Goal: Task Accomplishment & Management: Manage account settings

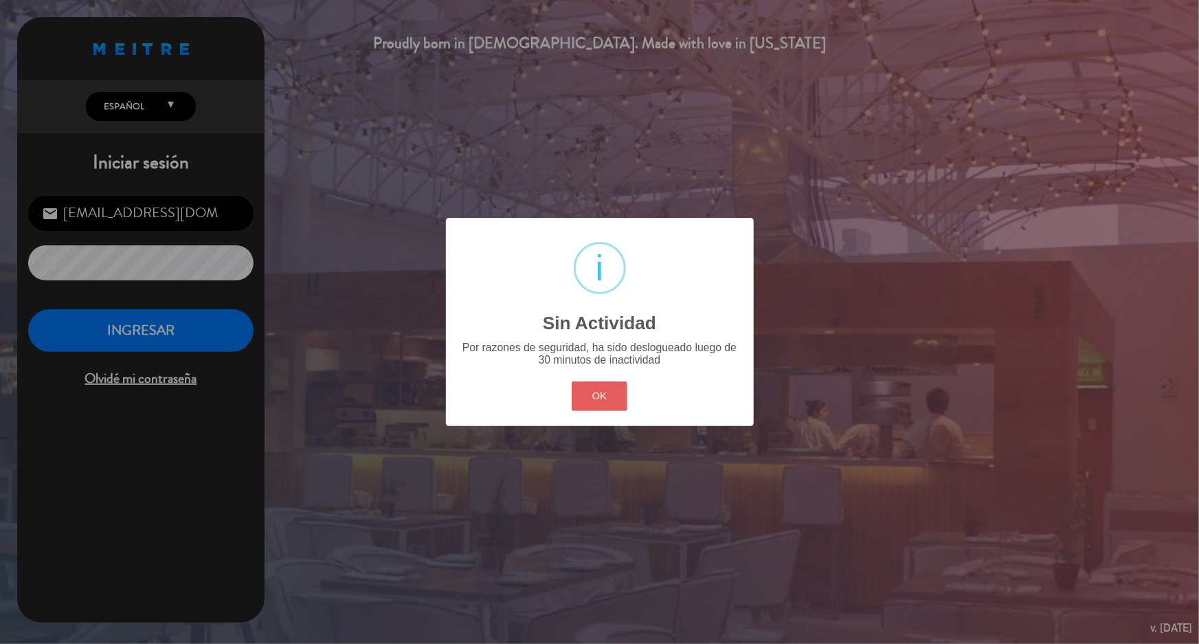
click at [610, 399] on button "OK" at bounding box center [600, 396] width 56 height 30
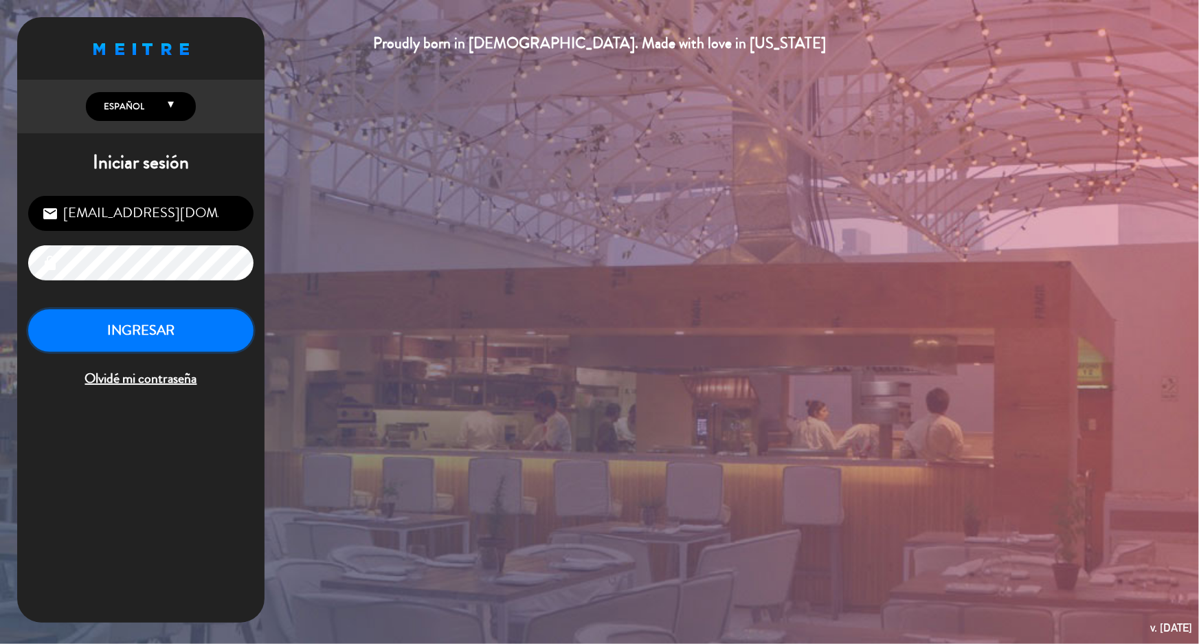
click at [179, 324] on button "INGRESAR" at bounding box center [140, 330] width 225 height 43
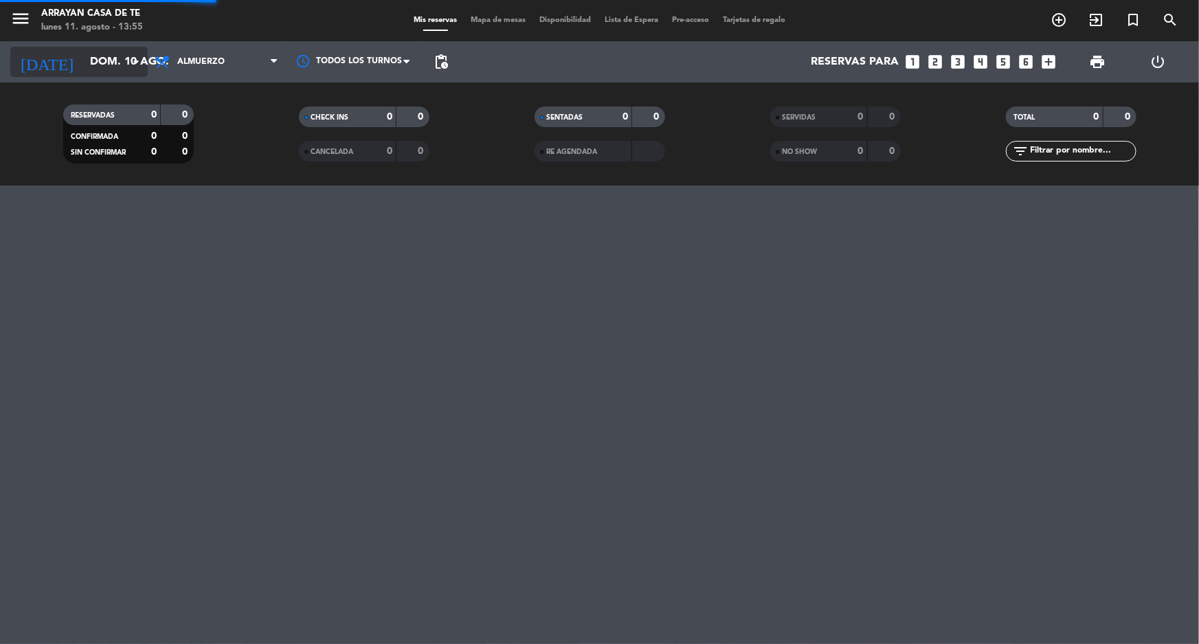
click at [116, 58] on input "dom. 10 ago." at bounding box center [155, 62] width 145 height 27
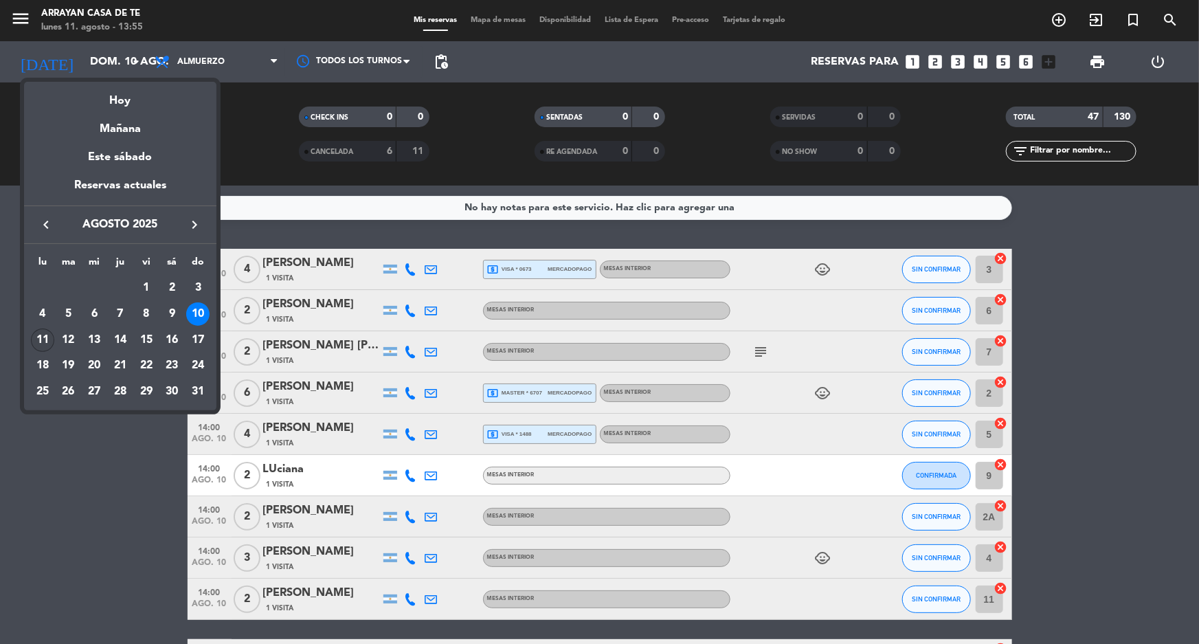
click at [45, 337] on div "11" at bounding box center [42, 340] width 23 height 23
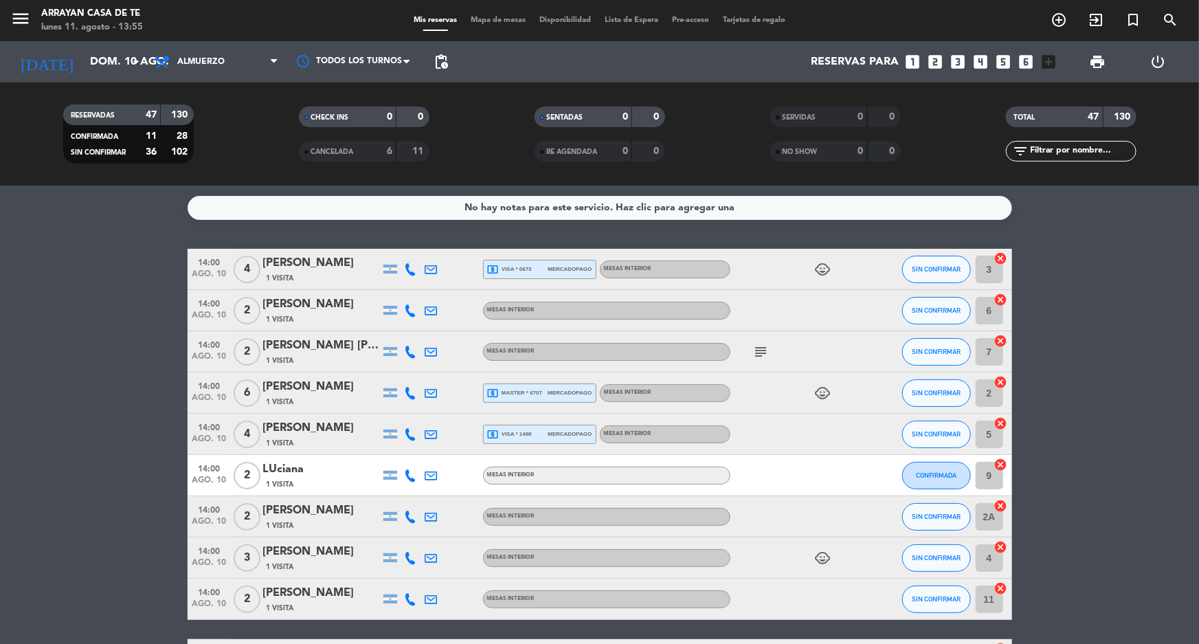
type input "lun. 11 ago."
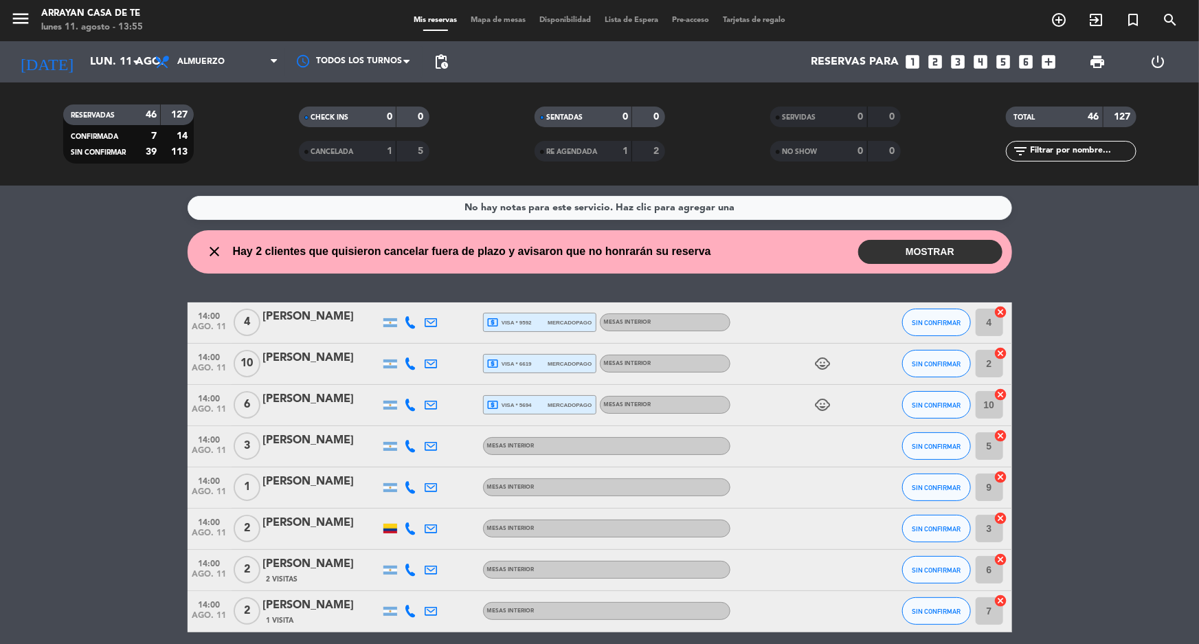
click at [949, 260] on button "MOSTRAR" at bounding box center [930, 252] width 144 height 24
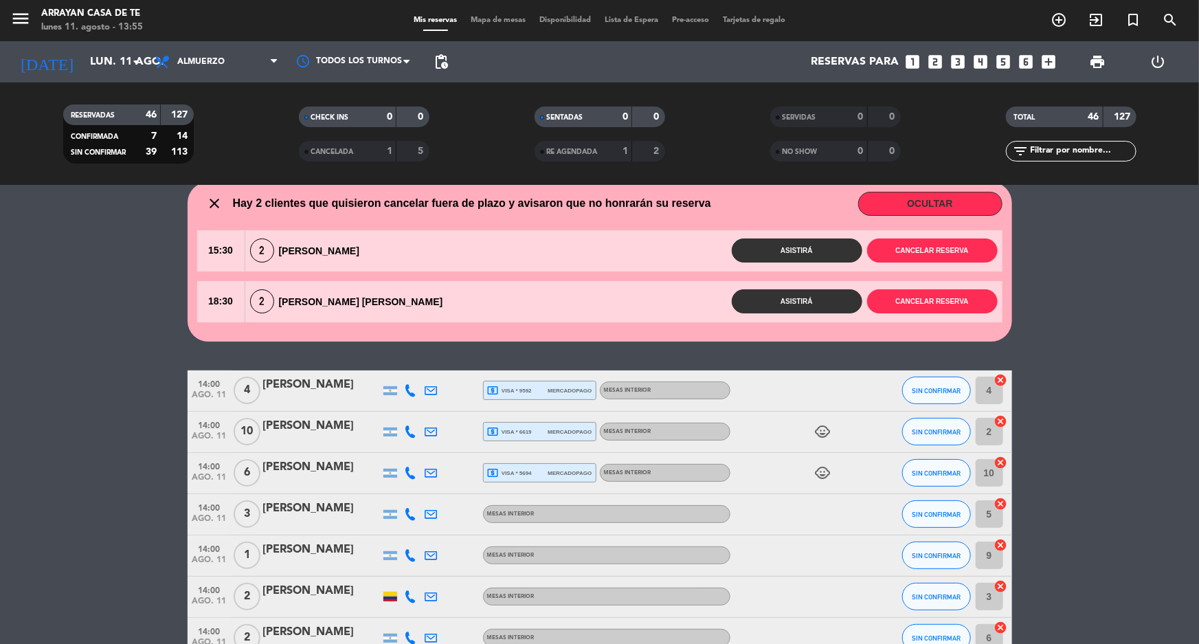
scroll to position [62, 0]
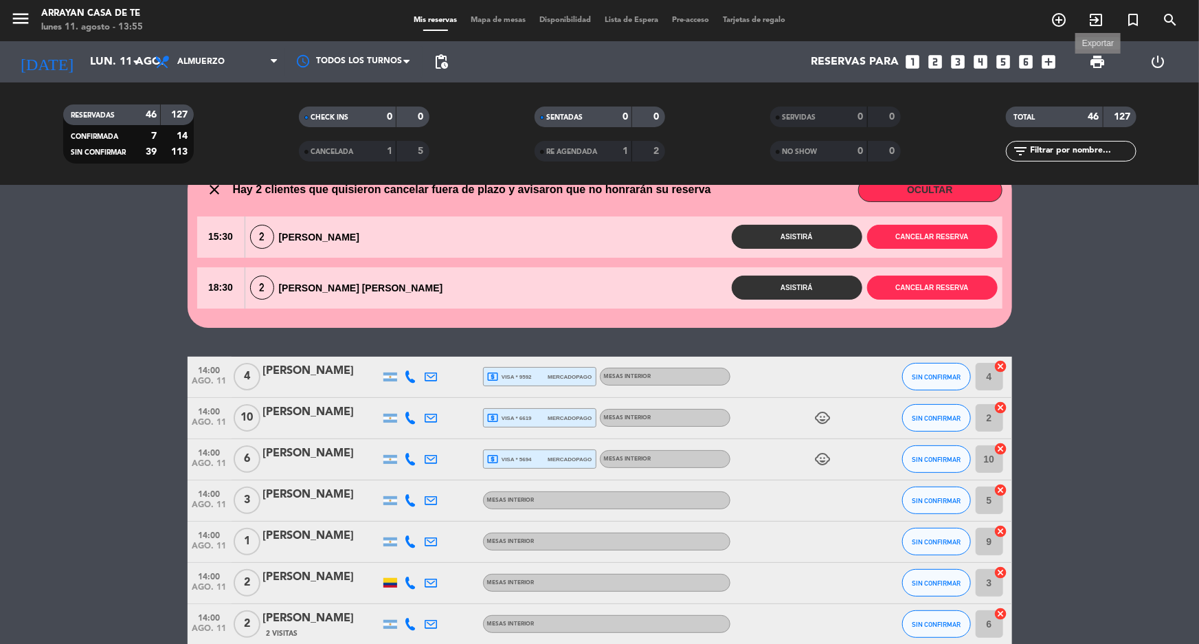
click at [1100, 60] on span "print" at bounding box center [1097, 62] width 16 height 16
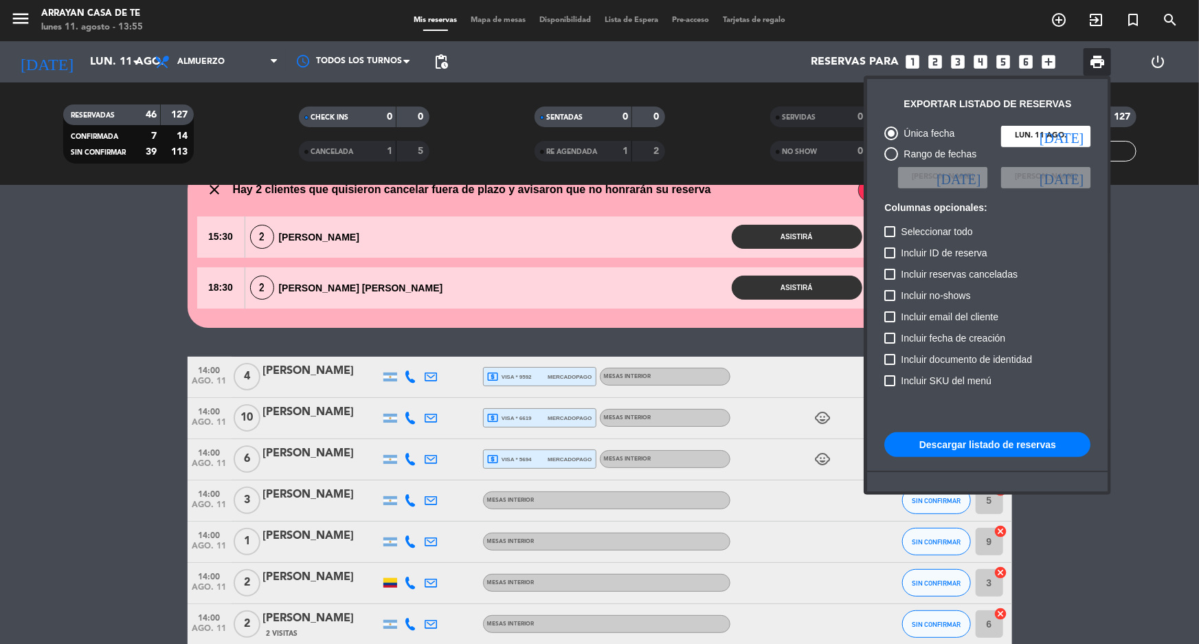
click at [993, 452] on button "Descargar listado de reservas" at bounding box center [988, 444] width 206 height 25
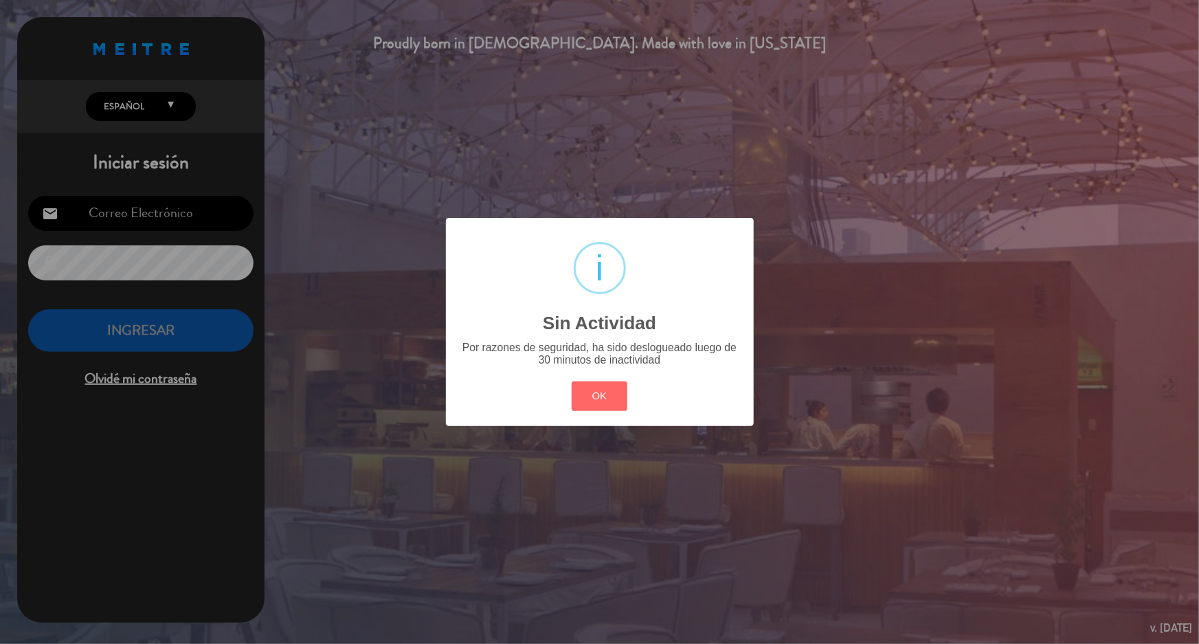
type input "[EMAIL_ADDRESS][DOMAIN_NAME]"
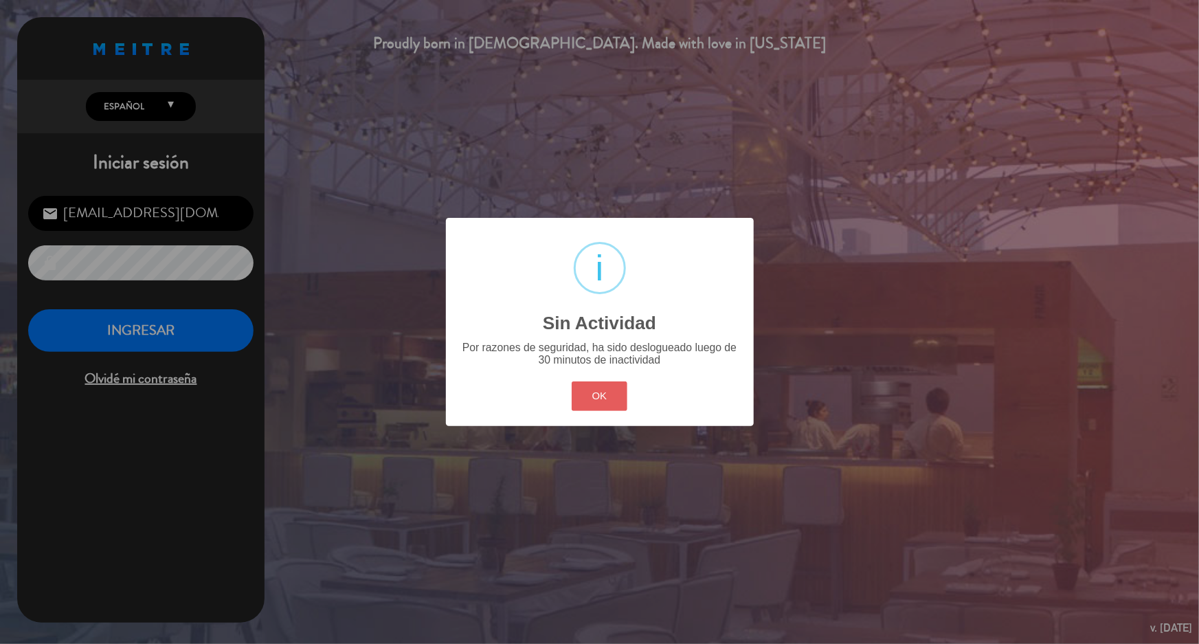
click at [590, 403] on button "OK" at bounding box center [600, 396] width 56 height 30
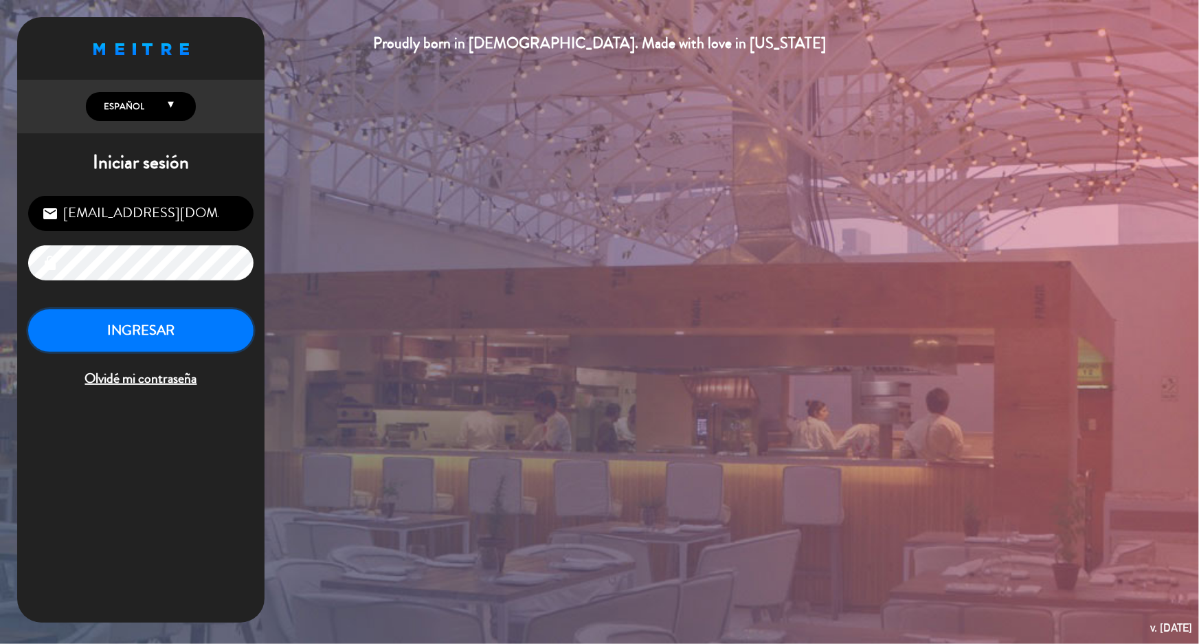
click at [166, 329] on button "INGRESAR" at bounding box center [140, 330] width 225 height 43
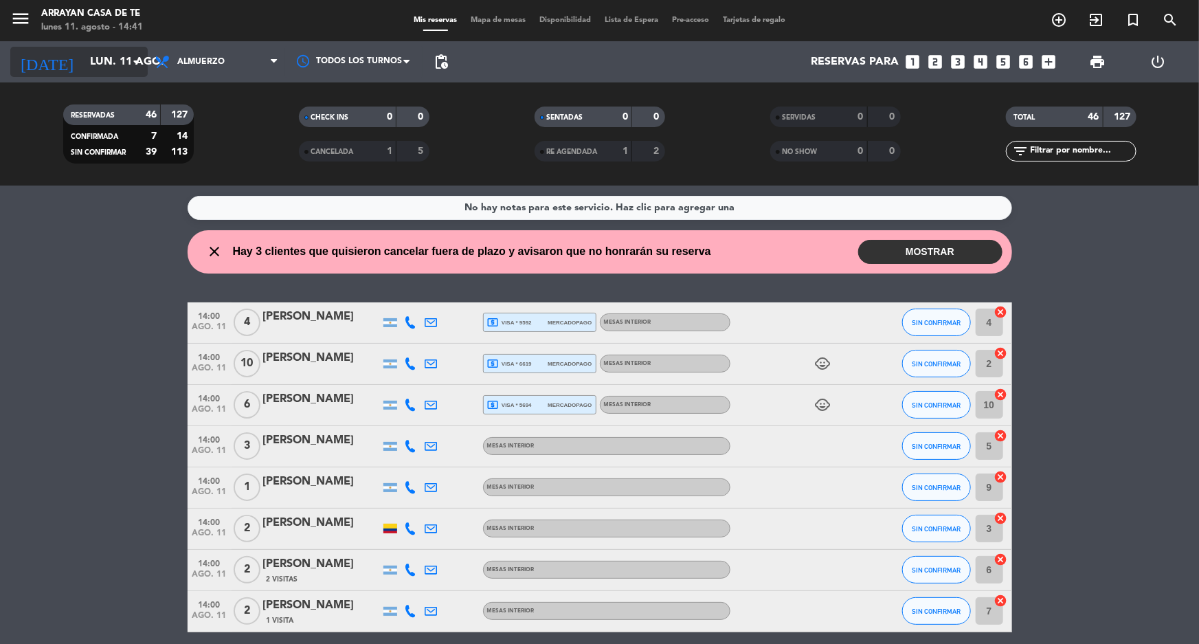
click at [136, 54] on icon "arrow_drop_down" at bounding box center [136, 62] width 16 height 16
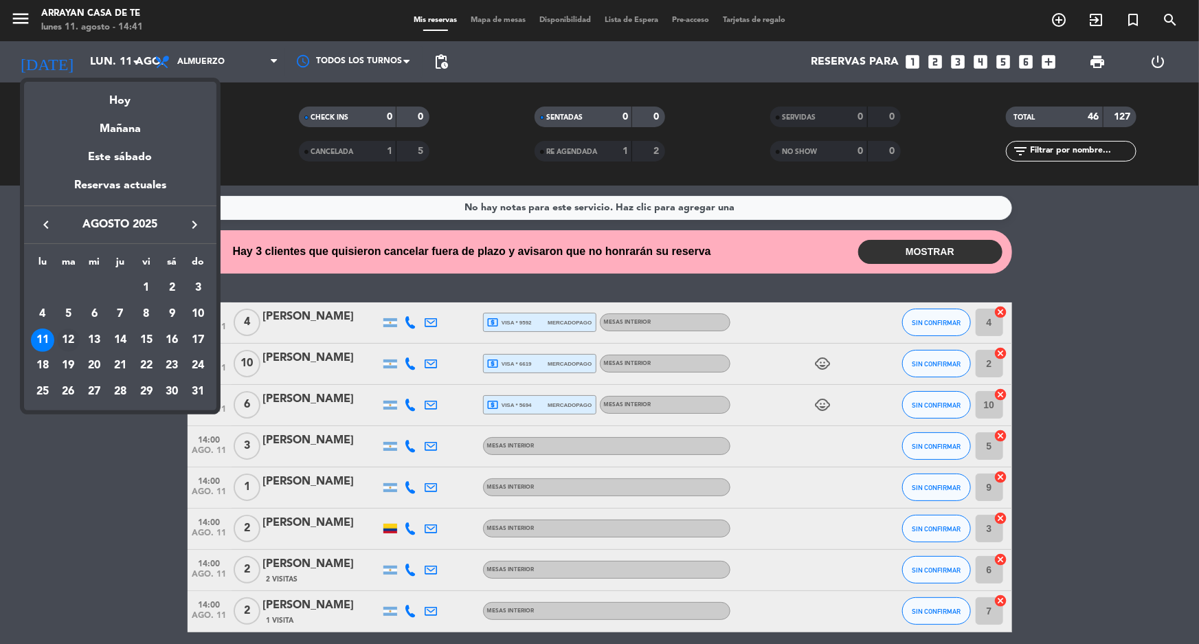
click at [68, 336] on div "12" at bounding box center [68, 340] width 23 height 23
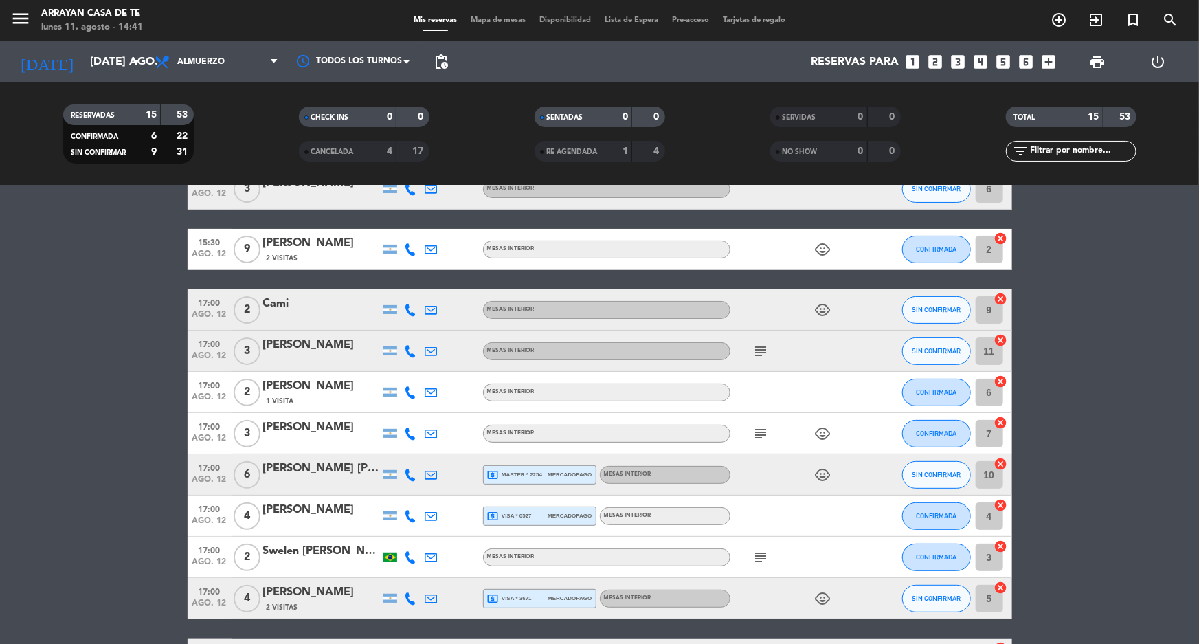
scroll to position [312, 0]
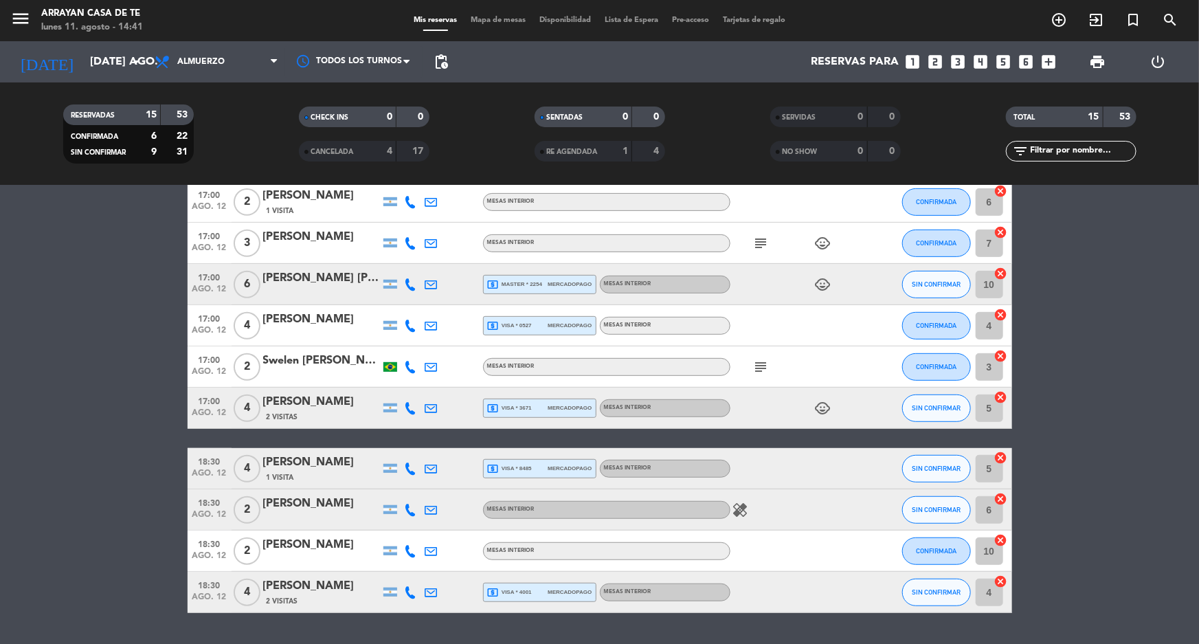
click at [333, 465] on div "[PERSON_NAME]" at bounding box center [321, 463] width 117 height 18
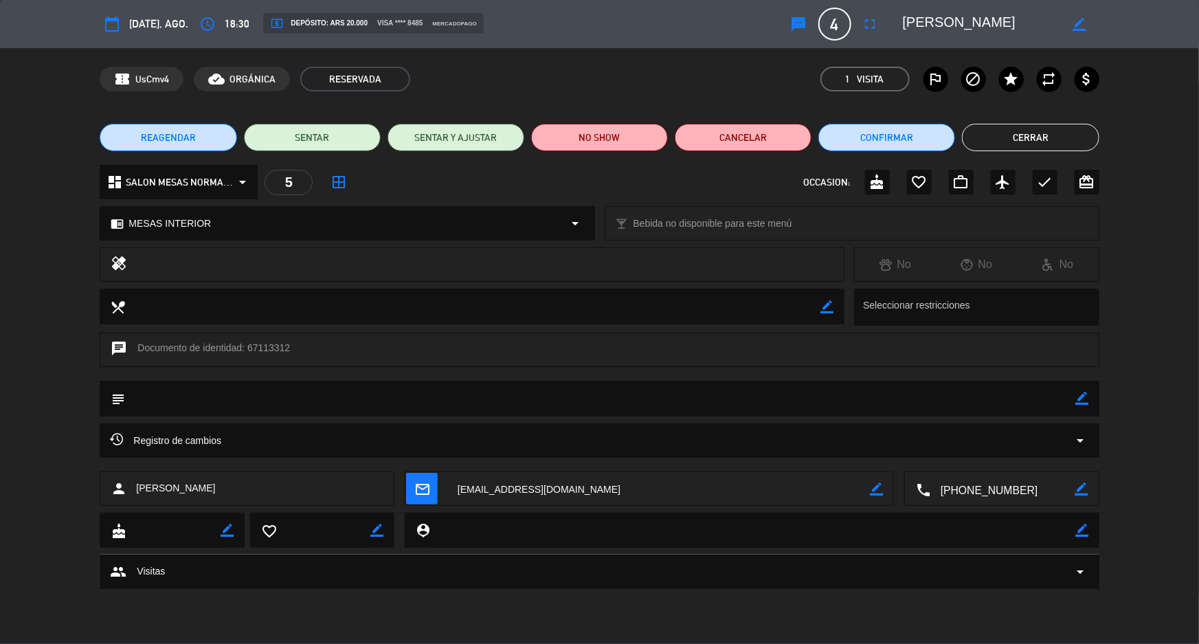
click at [225, 140] on button "REAGENDAR" at bounding box center [168, 137] width 137 height 27
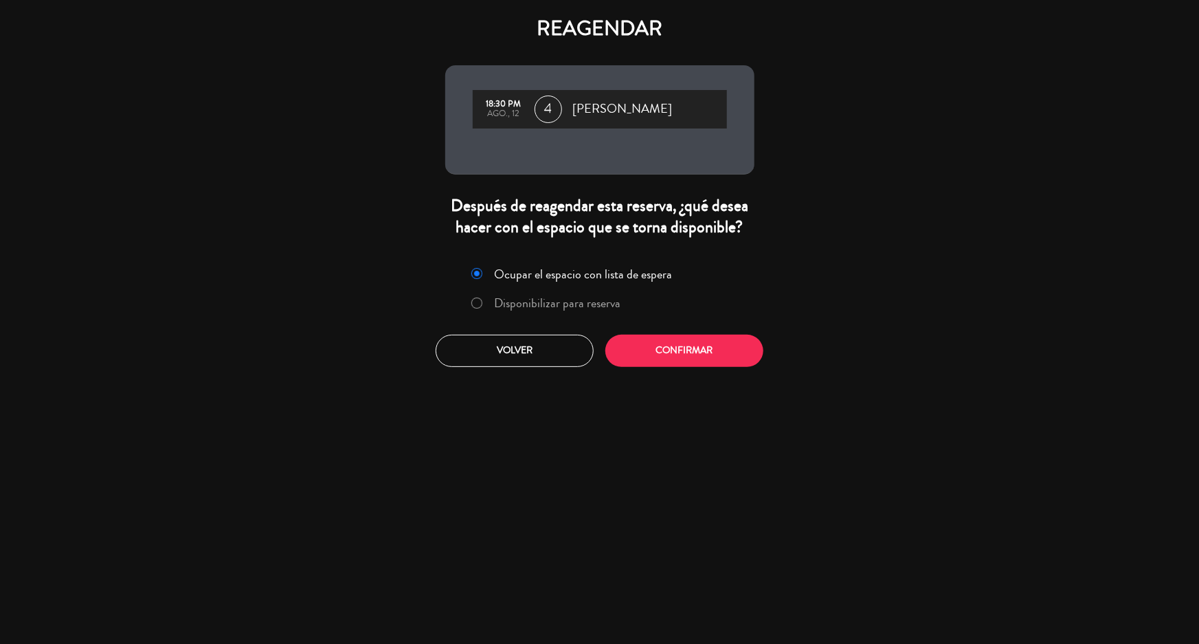
click at [519, 306] on label "Disponibilizar para reserva" at bounding box center [557, 303] width 126 height 12
click at [505, 349] on button "Volver" at bounding box center [515, 351] width 158 height 32
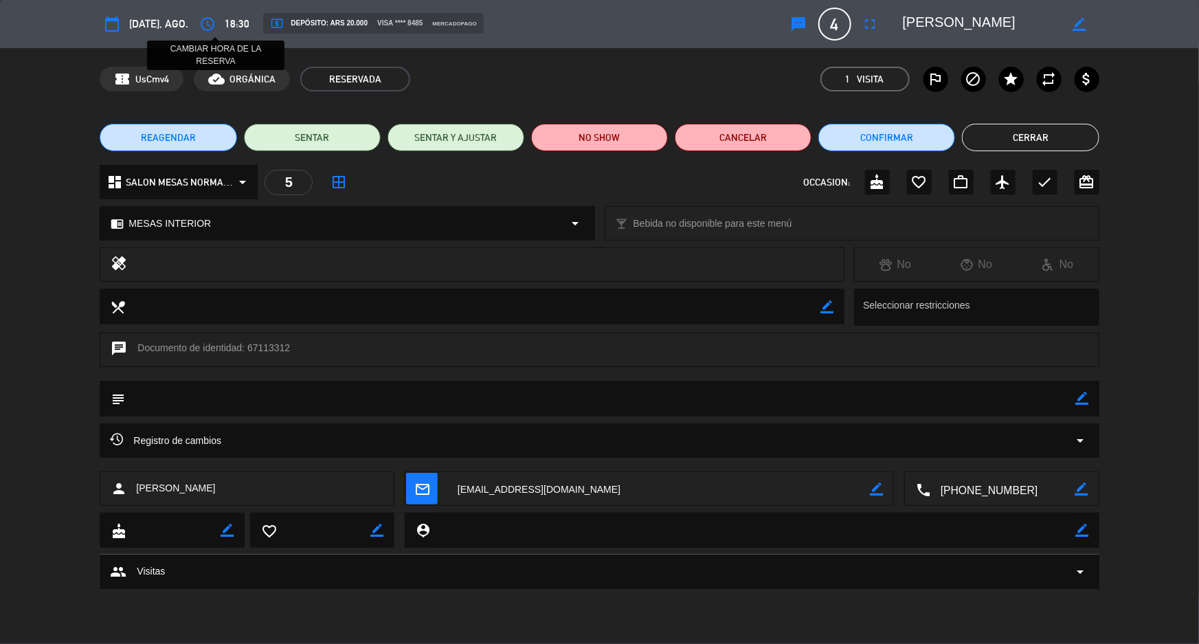
click at [212, 23] on icon "access_time" at bounding box center [207, 24] width 16 height 16
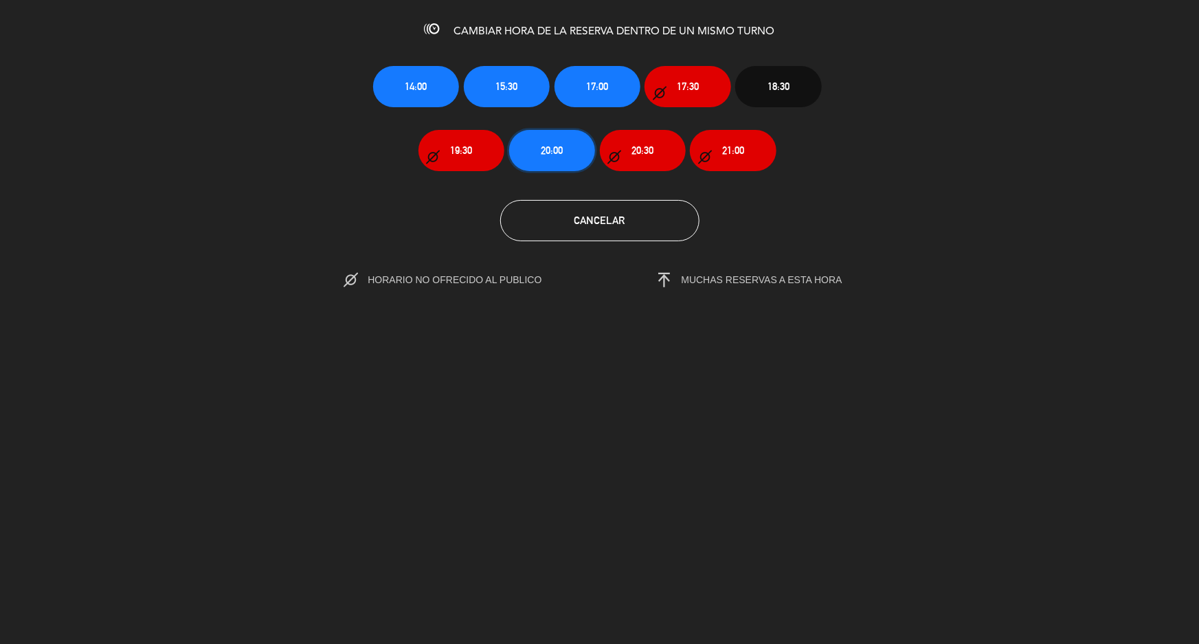
click at [562, 148] on span "20:00" at bounding box center [552, 150] width 22 height 16
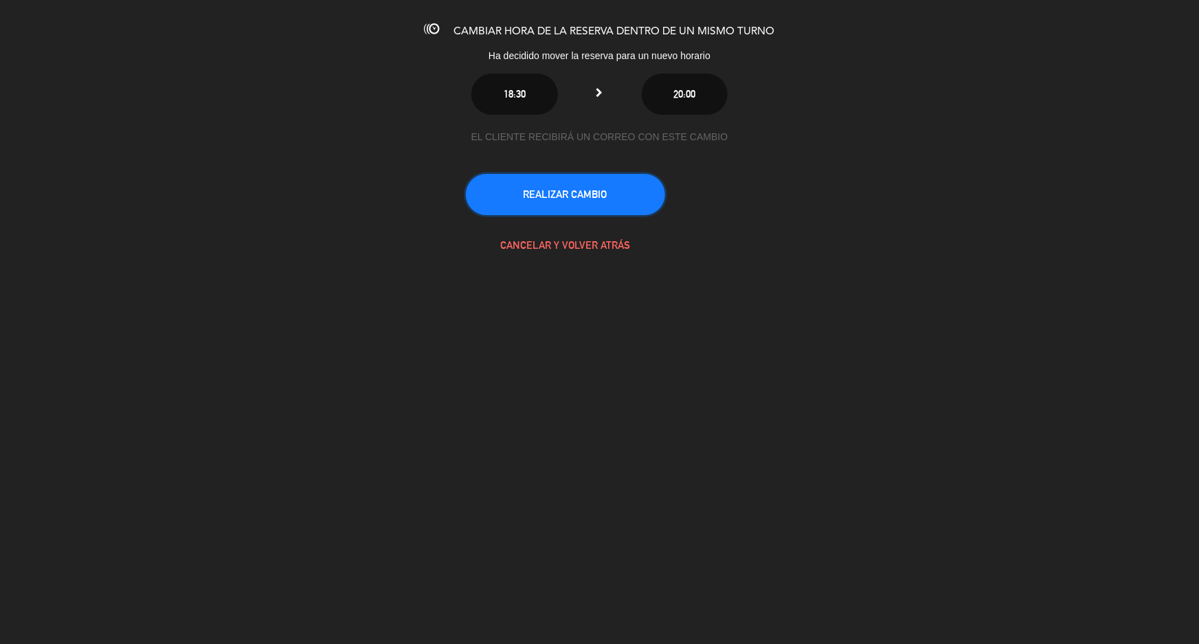
click at [592, 192] on button "REALIZAR CAMBIO" at bounding box center [565, 194] width 199 height 41
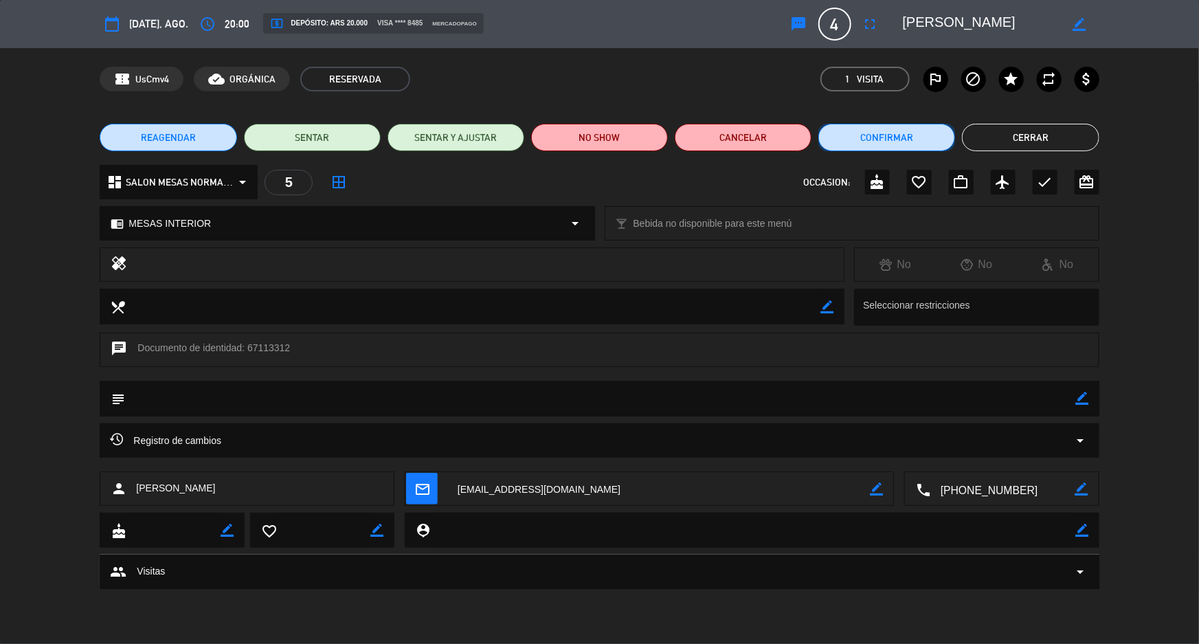
click at [910, 131] on button "Confirmar" at bounding box center [887, 137] width 137 height 27
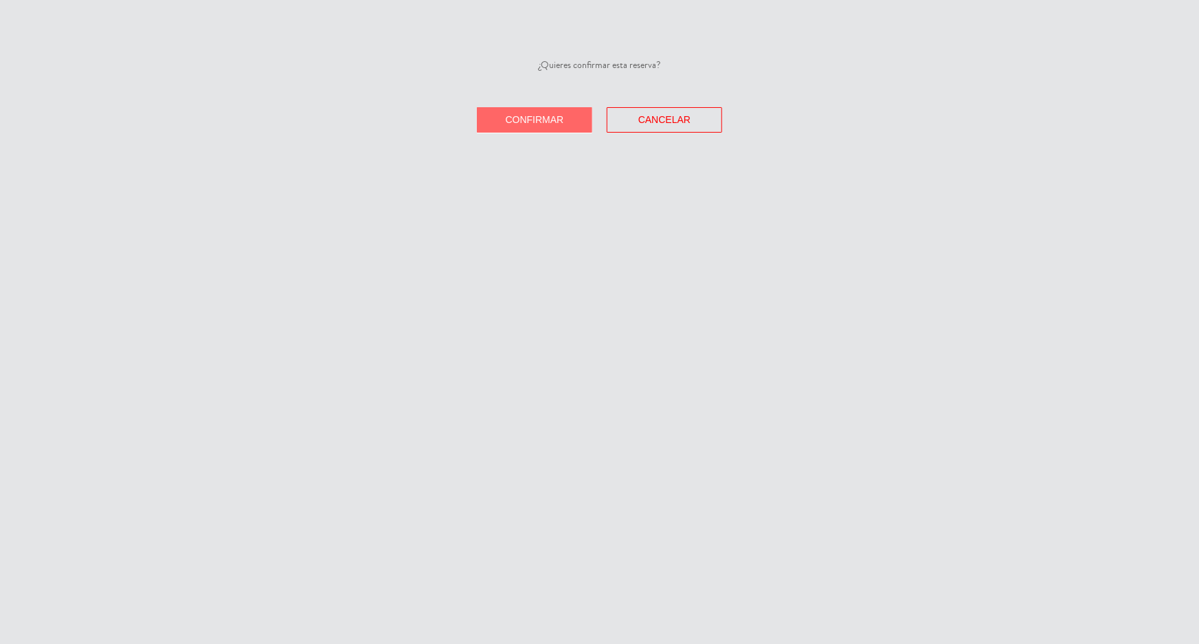
click at [541, 120] on span "Confirmar" at bounding box center [535, 119] width 58 height 11
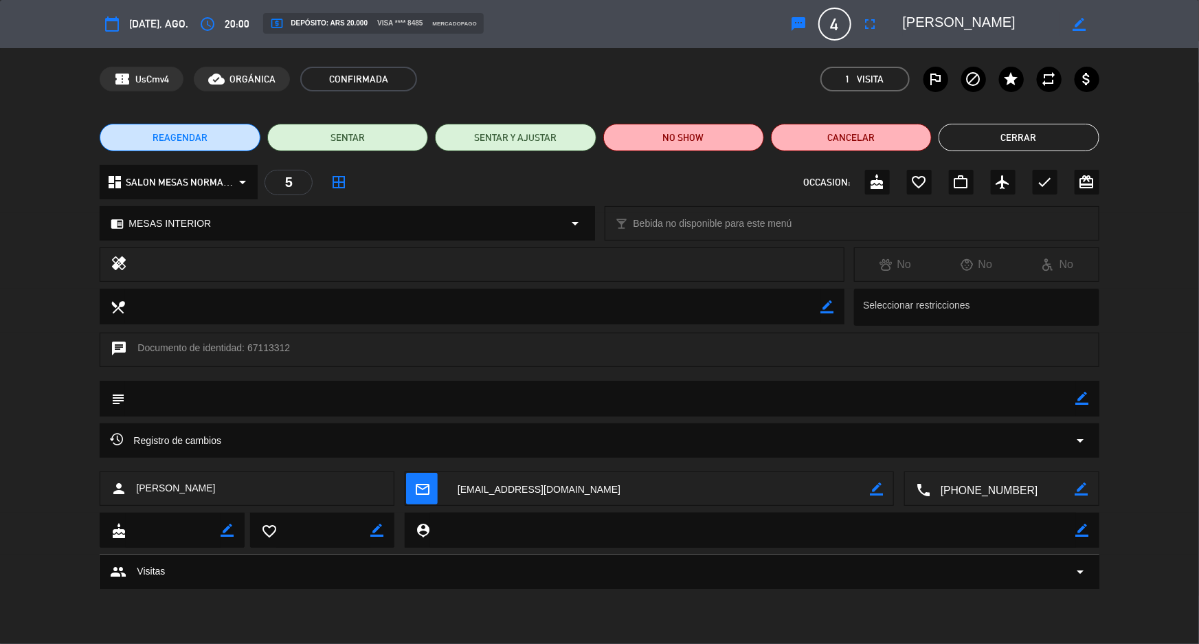
click at [1017, 141] on button "Cerrar" at bounding box center [1019, 137] width 161 height 27
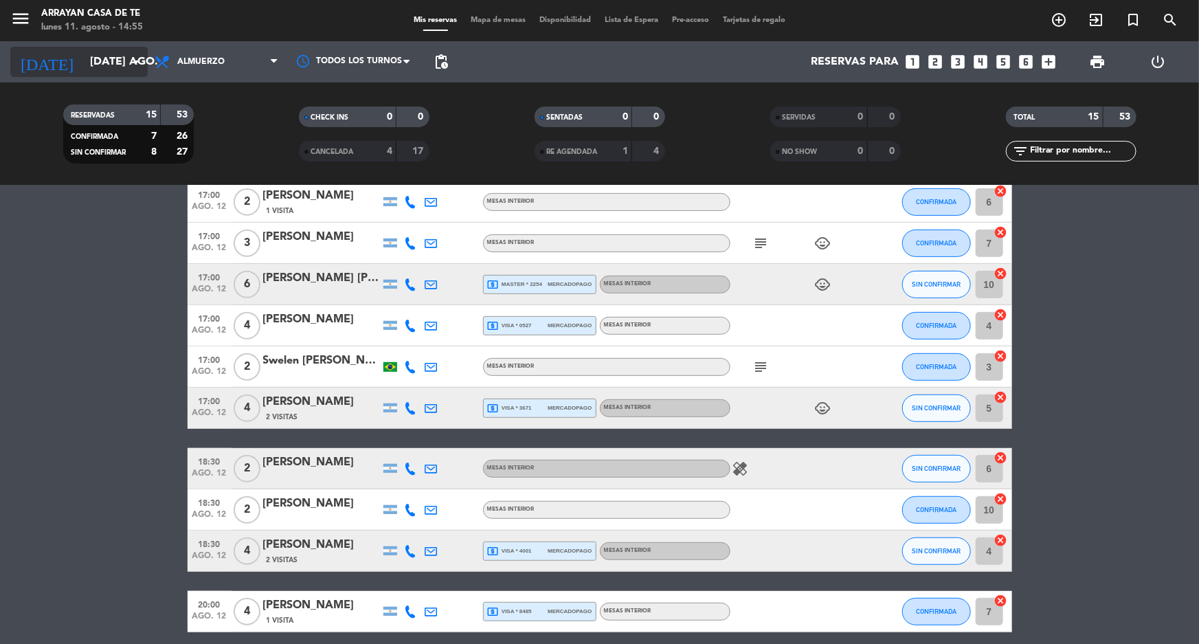
click at [110, 72] on input "[DATE] ago." at bounding box center [155, 62] width 145 height 27
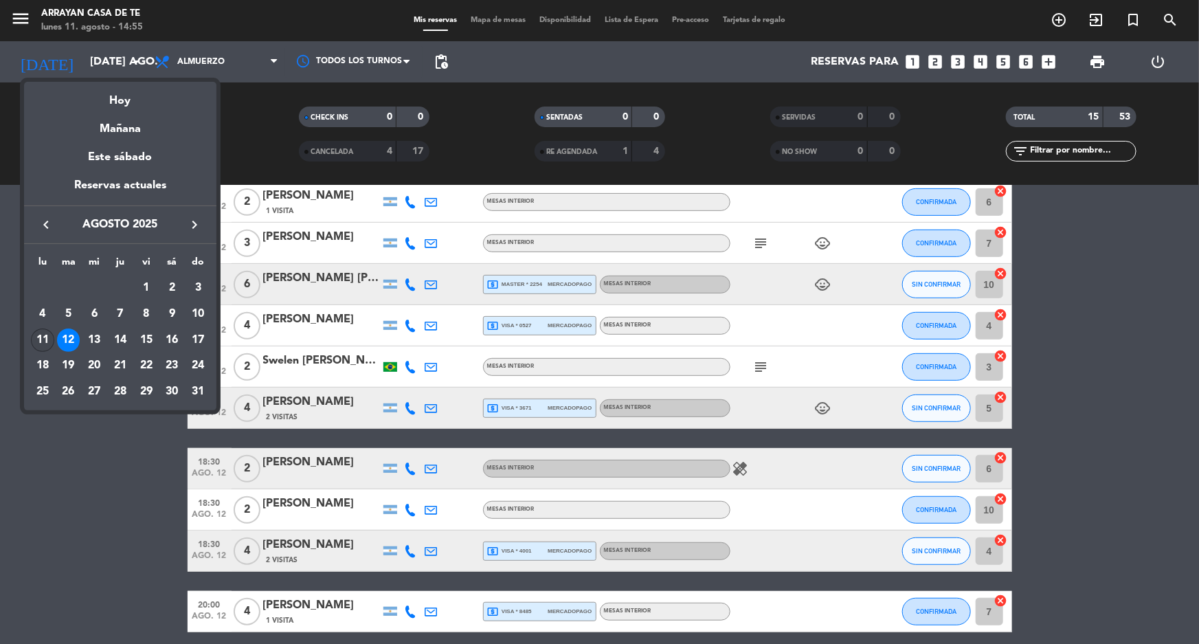
click at [45, 339] on div "11" at bounding box center [42, 340] width 23 height 23
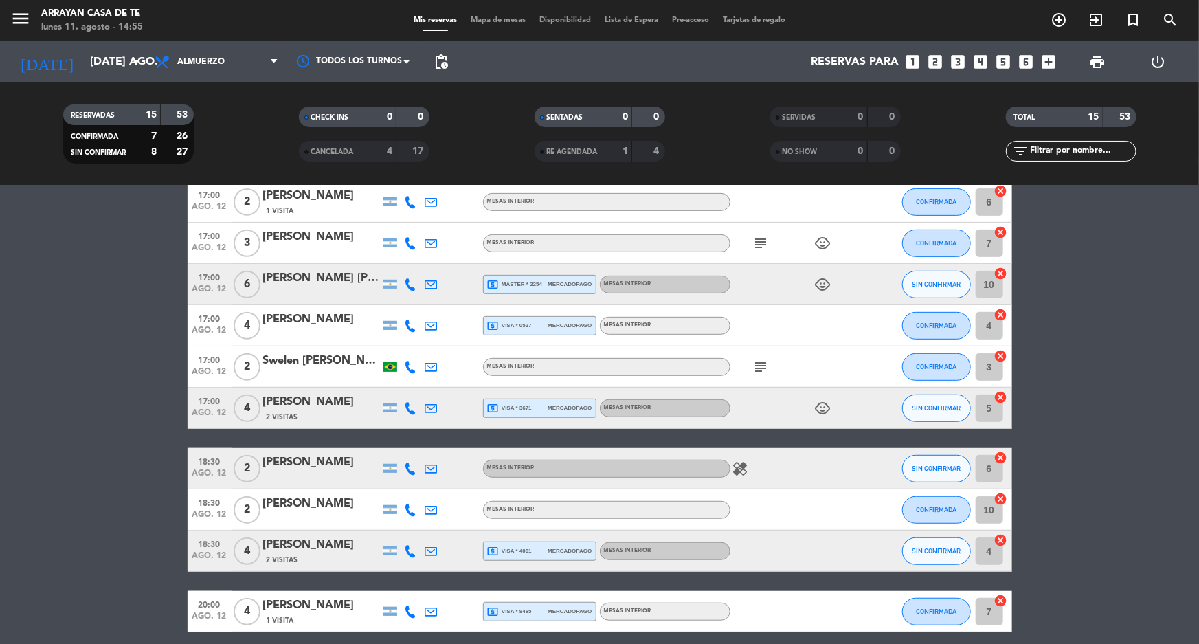
type input "lun. 11 ago."
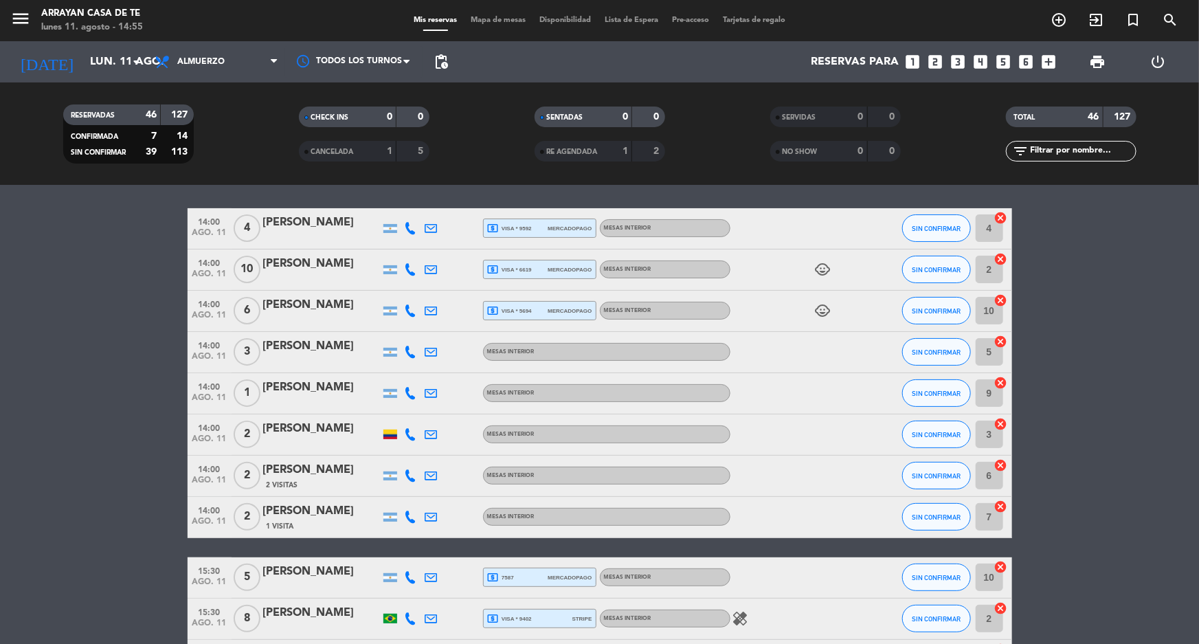
scroll to position [116, 0]
